Goal: Task Accomplishment & Management: Manage account settings

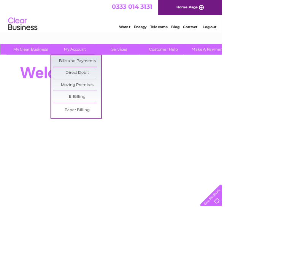
click at [117, 78] on link "Bills and Payments" at bounding box center [100, 79] width 63 height 15
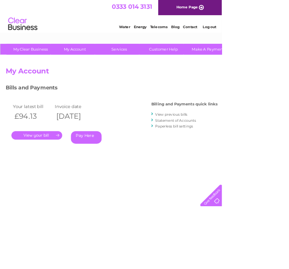
click at [59, 173] on link "." at bounding box center [48, 176] width 66 height 11
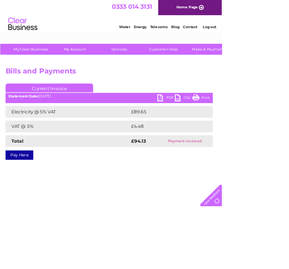
click at [210, 128] on link "PDF" at bounding box center [216, 128] width 23 height 11
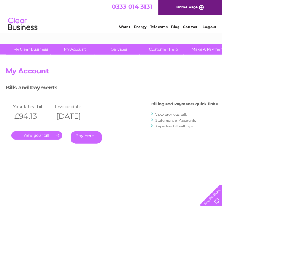
click at [271, 34] on link "Log out" at bounding box center [273, 35] width 18 height 6
